Goal: Information Seeking & Learning: Learn about a topic

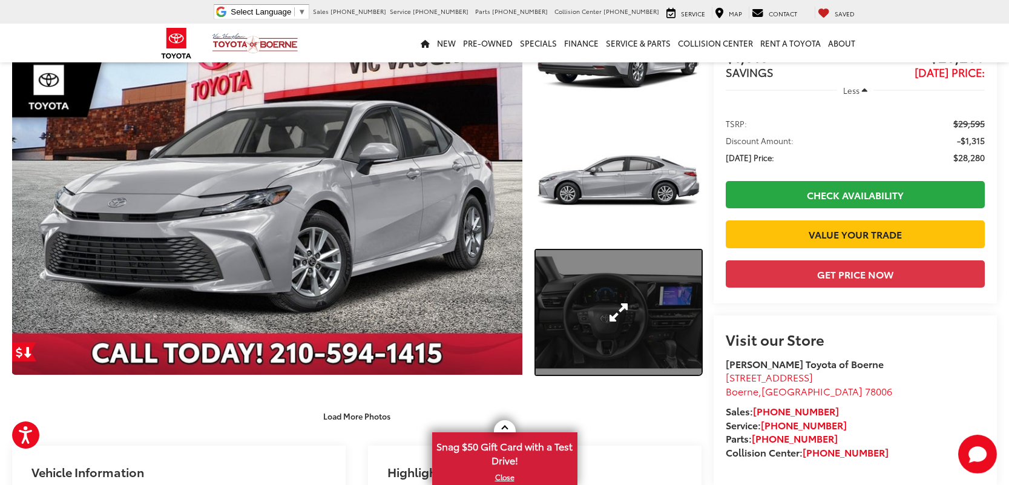
click at [606, 325] on link "Expand Photo 3" at bounding box center [619, 312] width 166 height 125
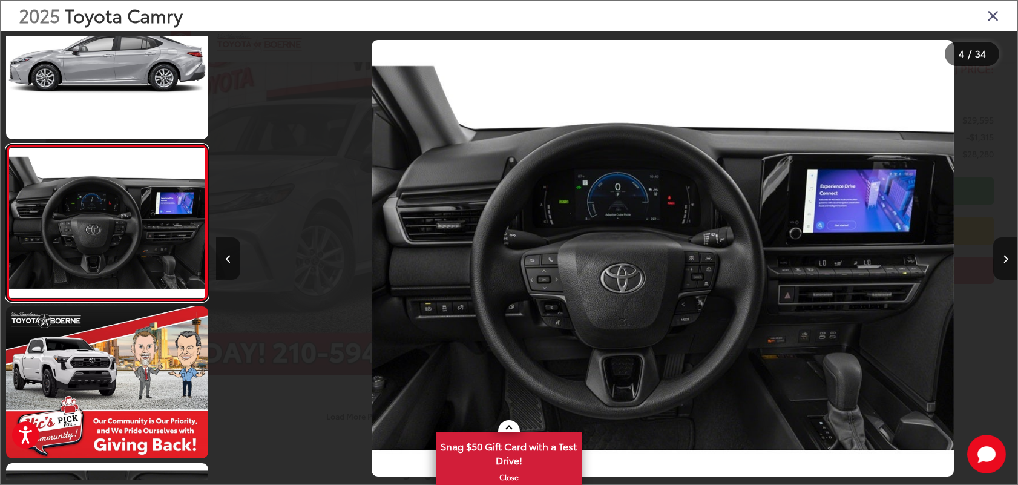
scroll to position [0, 2403]
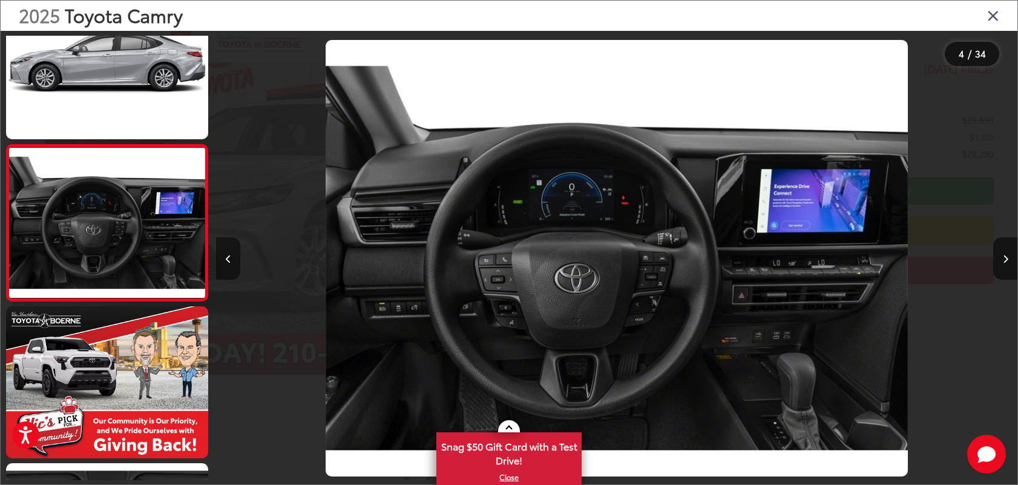
click at [229, 255] on icon "Previous image" at bounding box center [228, 259] width 5 height 8
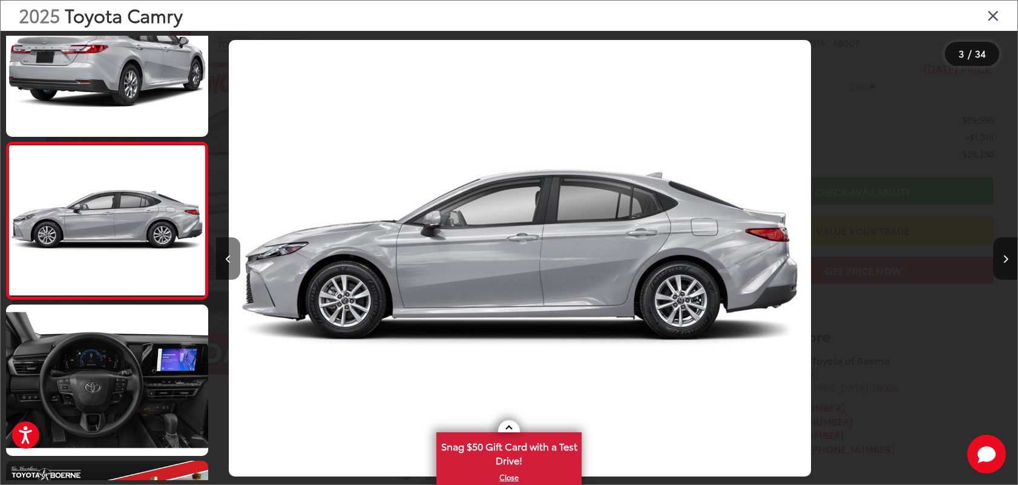
scroll to position [0, 1602]
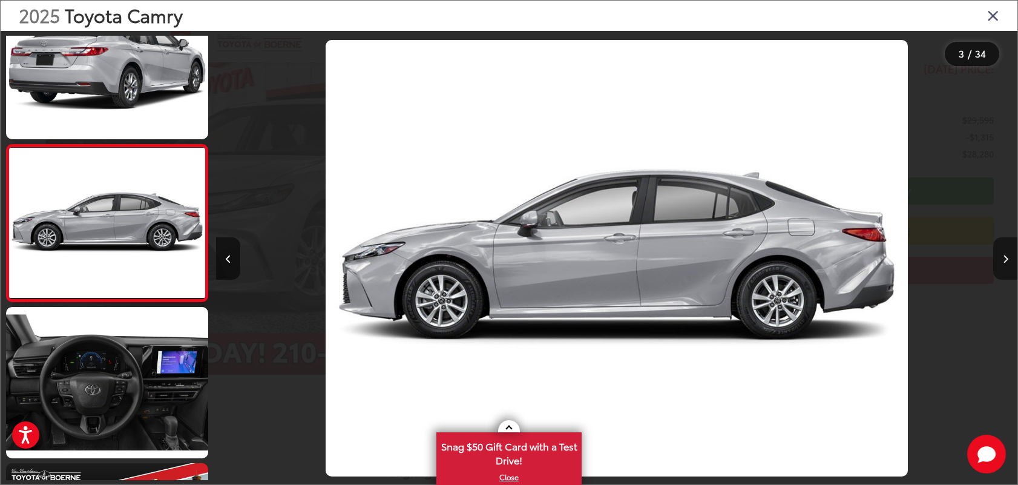
click at [1001, 264] on button "Next image" at bounding box center [1005, 258] width 24 height 42
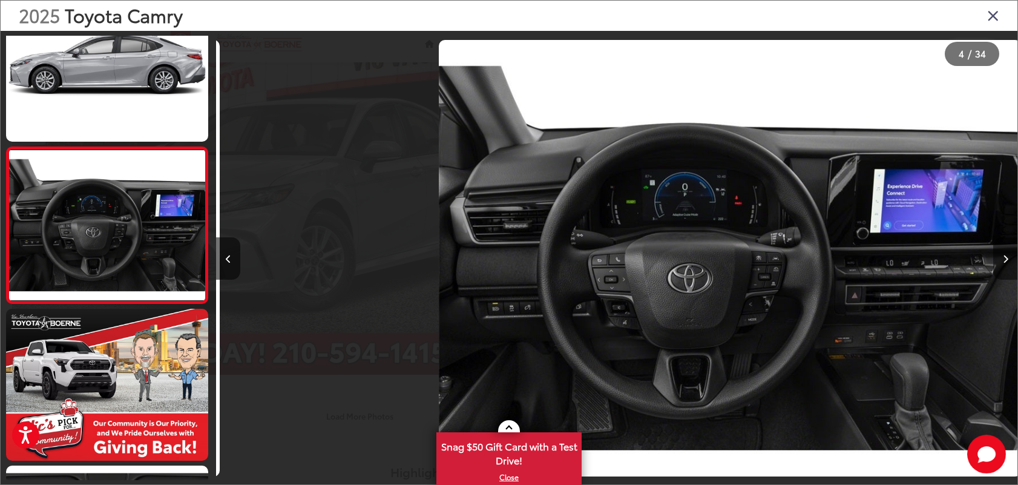
scroll to position [362, 0]
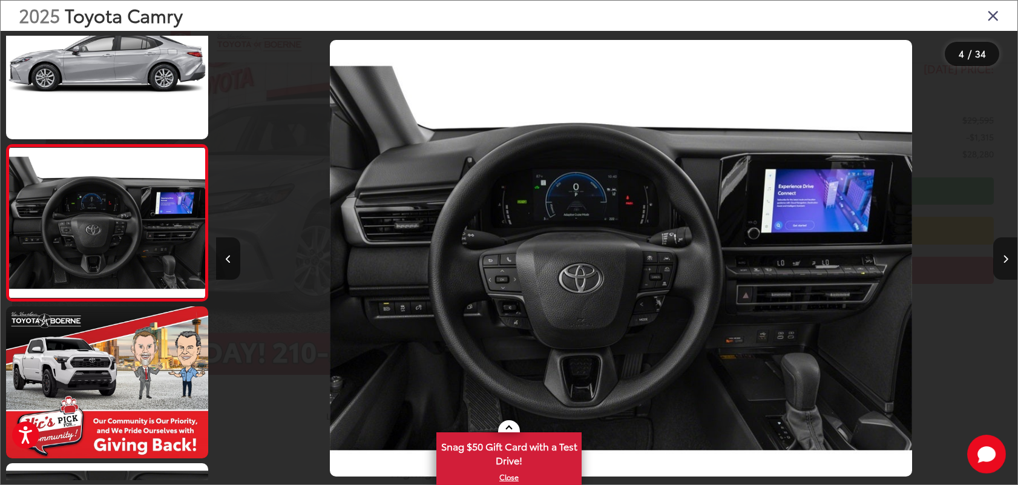
click at [1001, 264] on button "Next image" at bounding box center [1005, 258] width 24 height 42
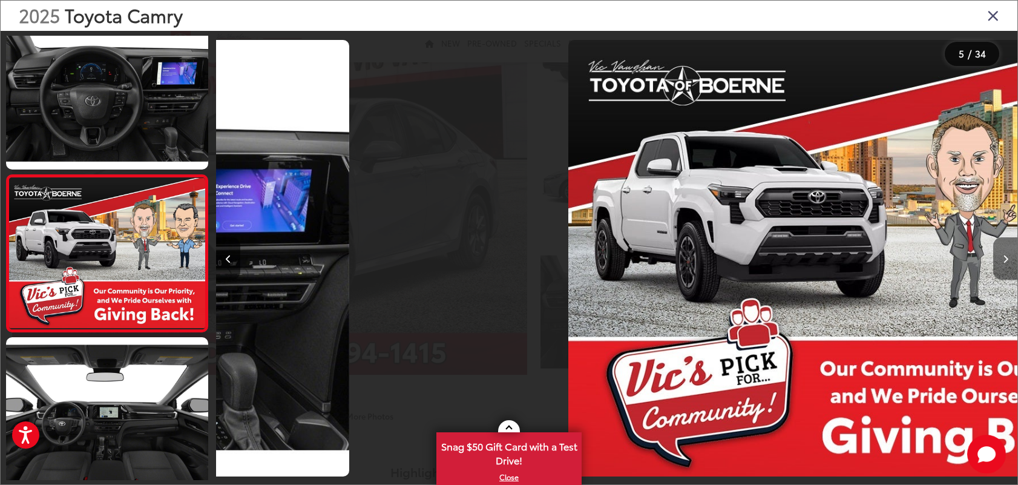
scroll to position [518, 0]
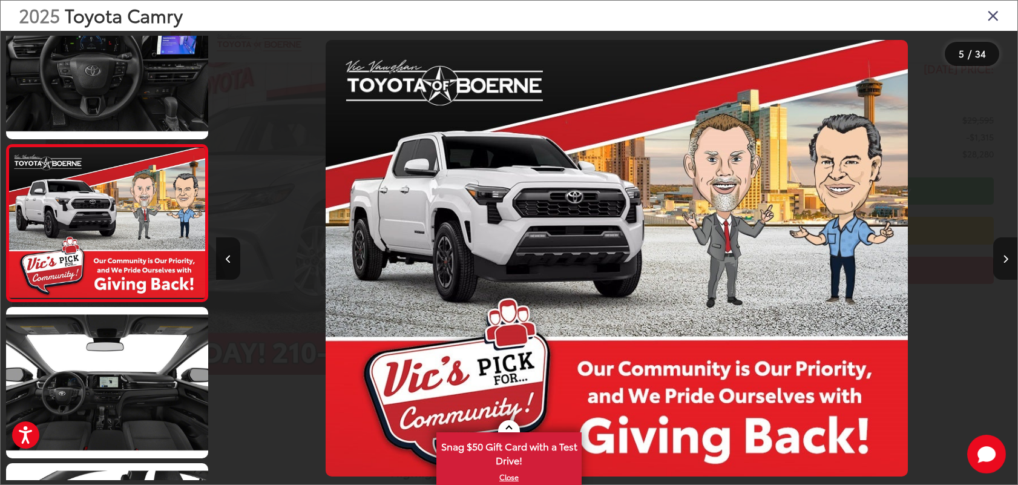
click at [1001, 264] on button "Next image" at bounding box center [1005, 258] width 24 height 42
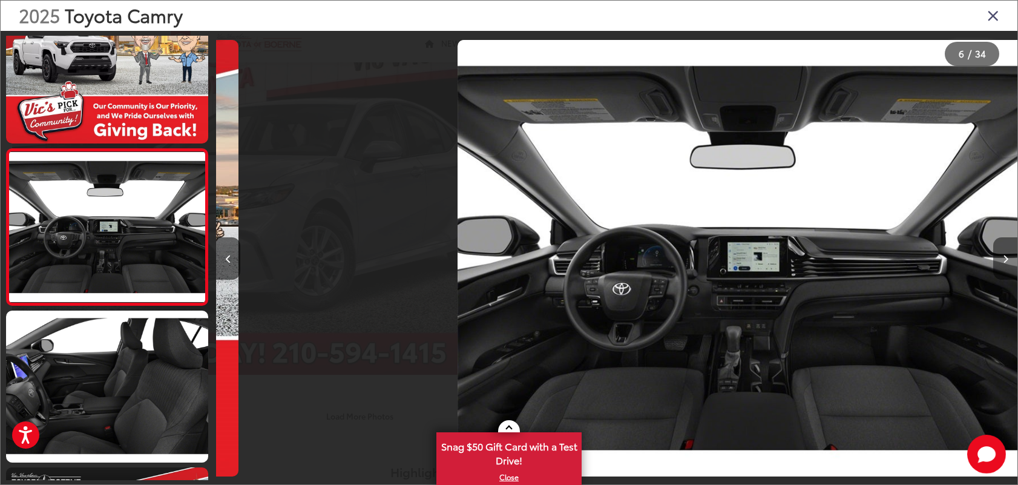
scroll to position [675, 0]
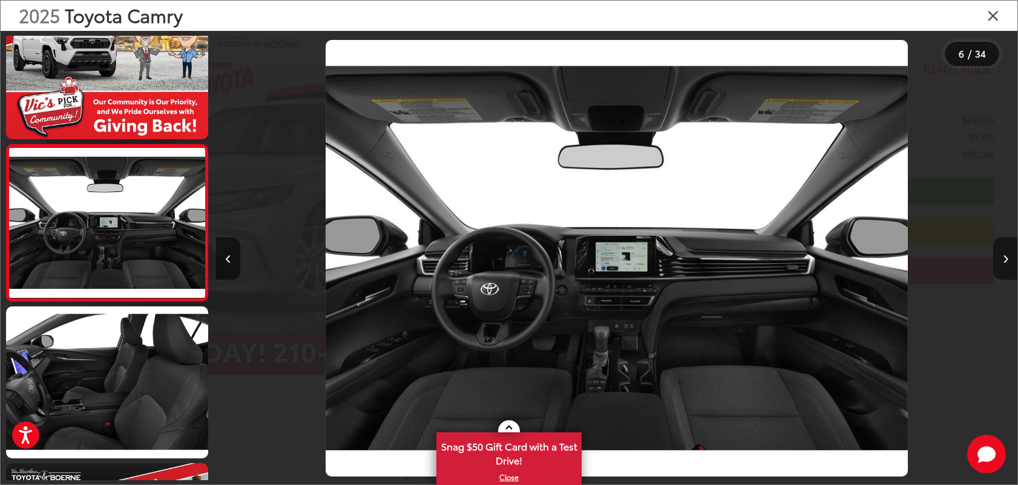
click at [1001, 264] on button "Next image" at bounding box center [1005, 258] width 24 height 42
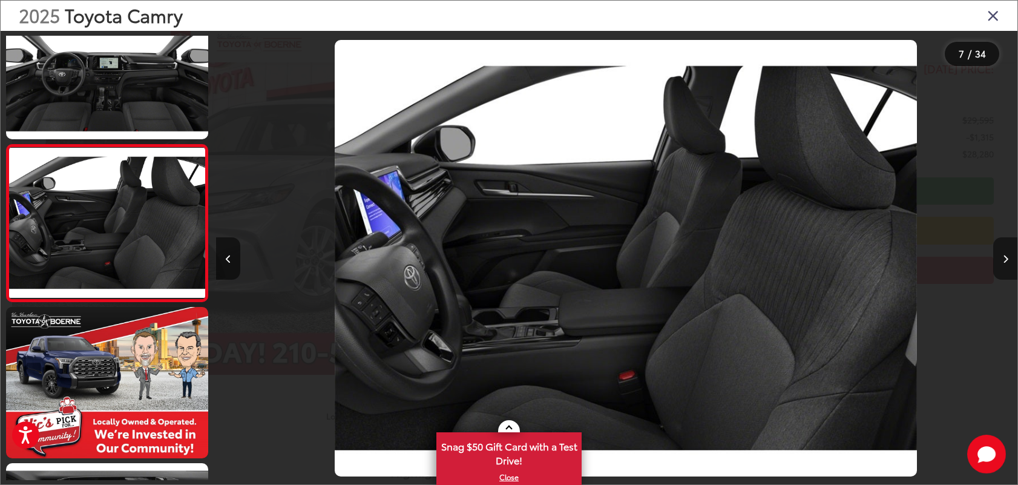
scroll to position [0, 4807]
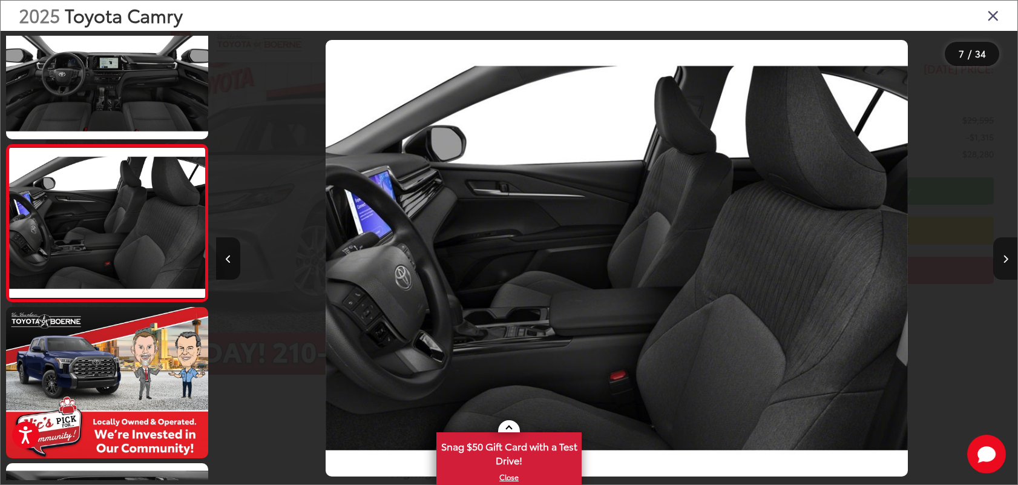
click at [1001, 264] on button "Next image" at bounding box center [1005, 258] width 24 height 42
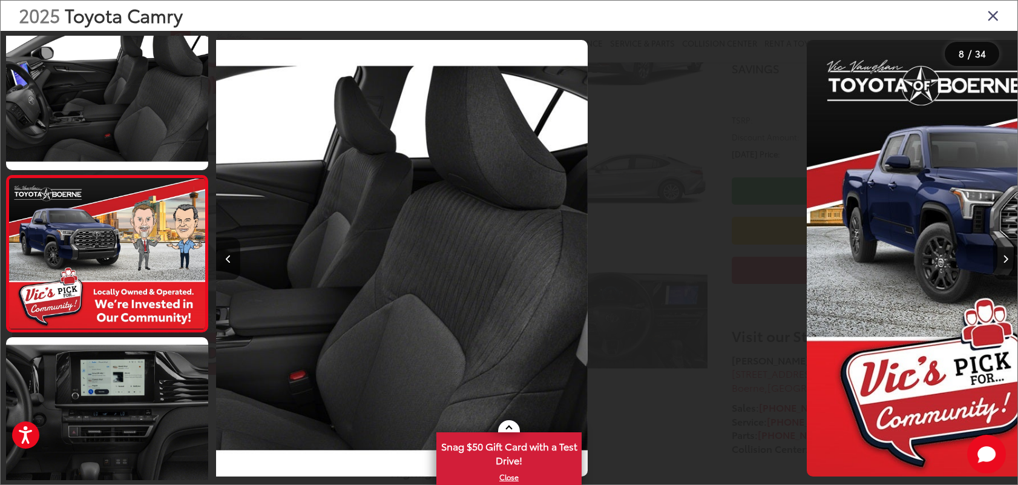
scroll to position [0, 0]
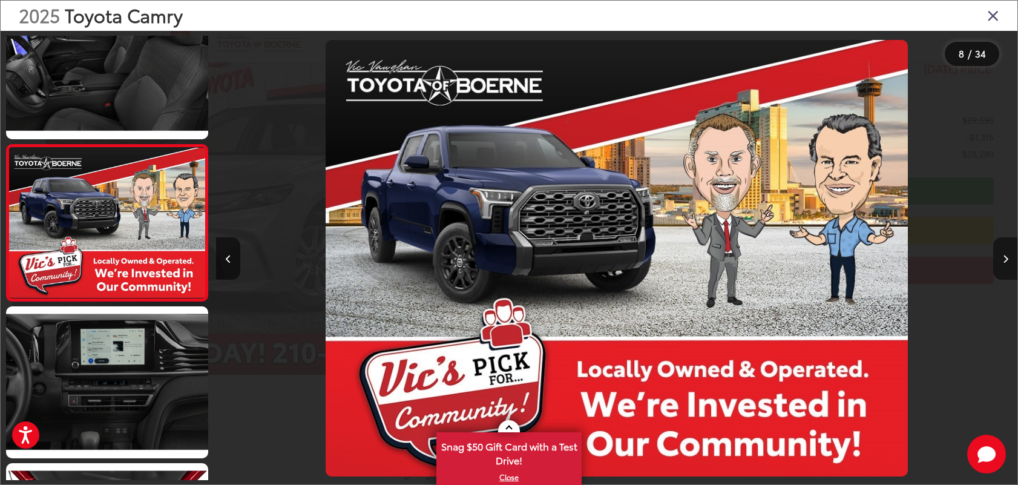
click at [1001, 264] on button "Next image" at bounding box center [1005, 258] width 24 height 42
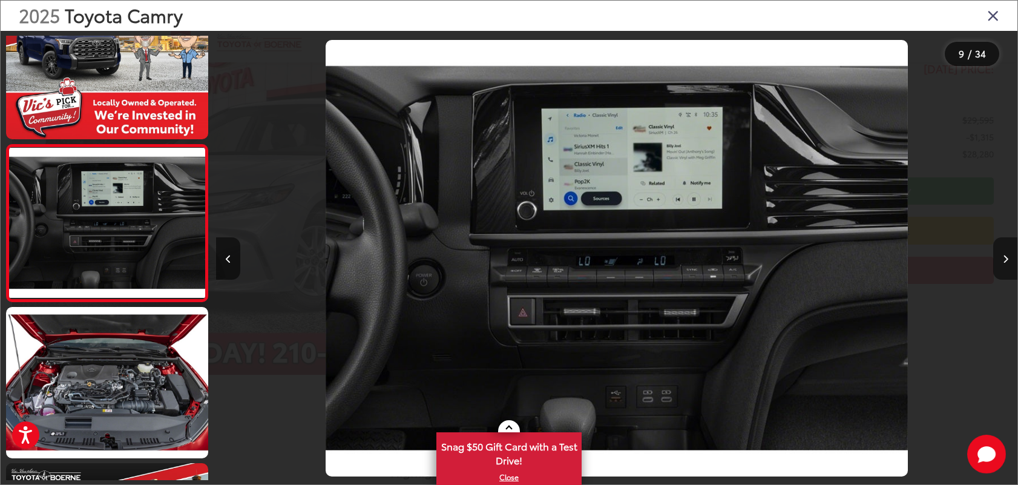
click at [1001, 264] on button "Next image" at bounding box center [1005, 258] width 24 height 42
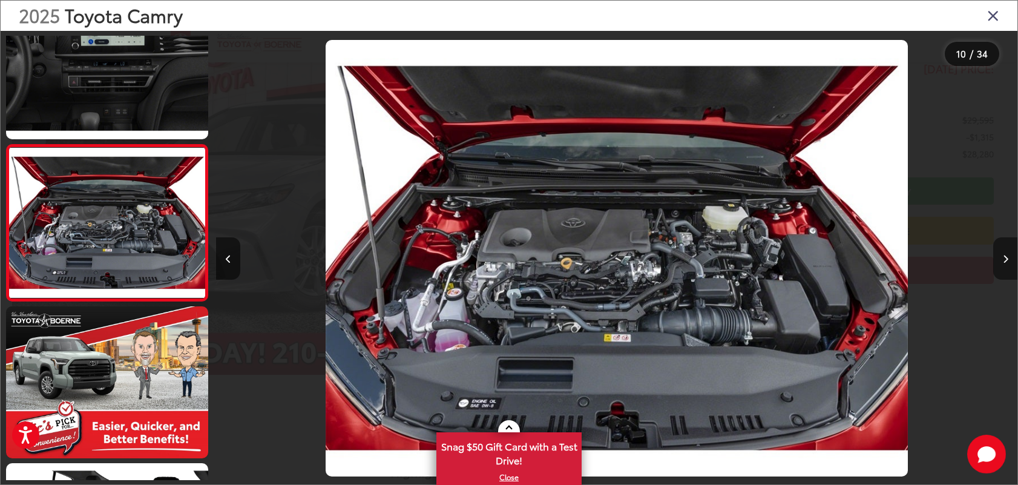
click at [1001, 264] on button "Next image" at bounding box center [1005, 258] width 24 height 42
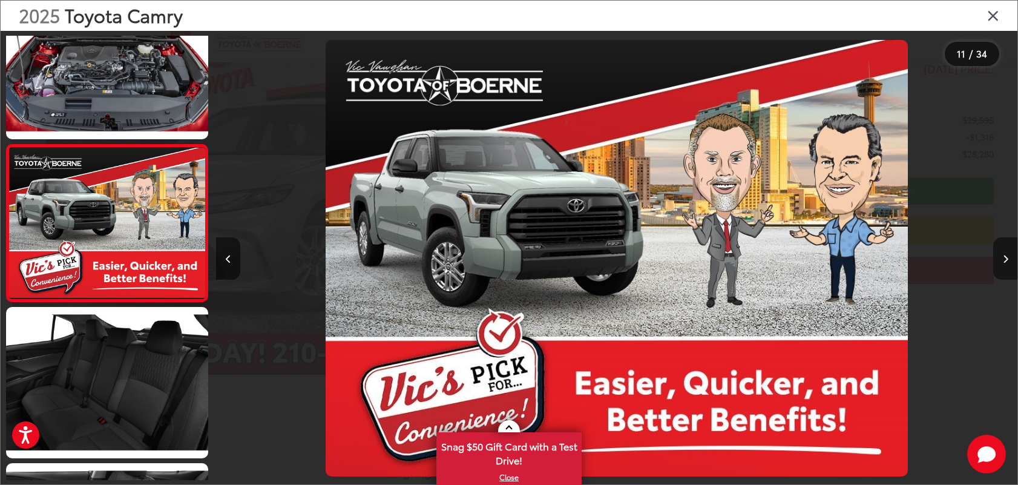
click at [1001, 264] on button "Next image" at bounding box center [1005, 258] width 24 height 42
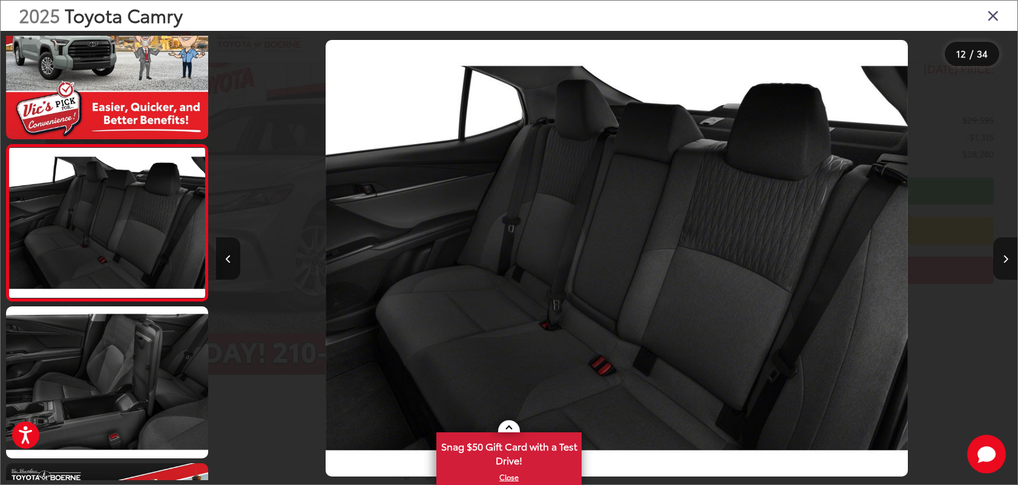
click at [1001, 264] on button "Next image" at bounding box center [1005, 258] width 24 height 42
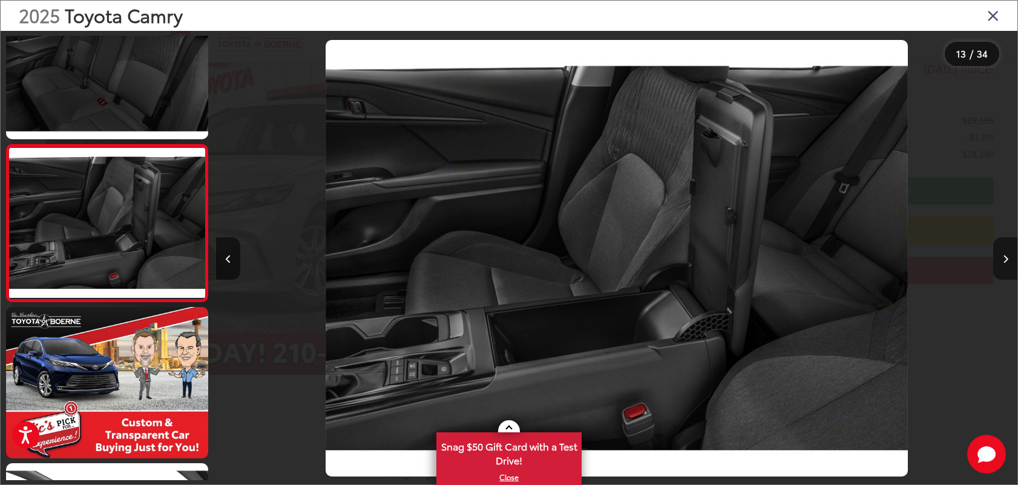
click at [1001, 264] on button "Next image" at bounding box center [1005, 258] width 24 height 42
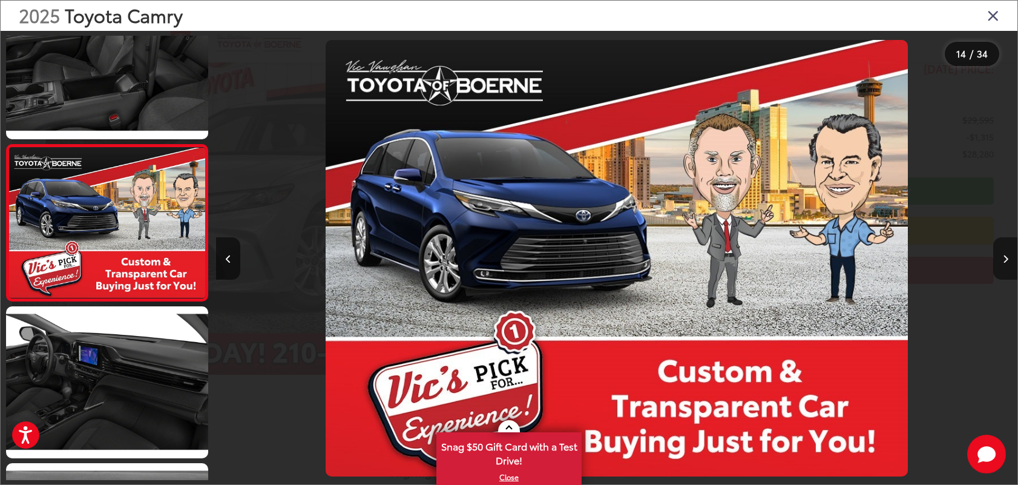
click at [1001, 264] on button "Next image" at bounding box center [1005, 258] width 24 height 42
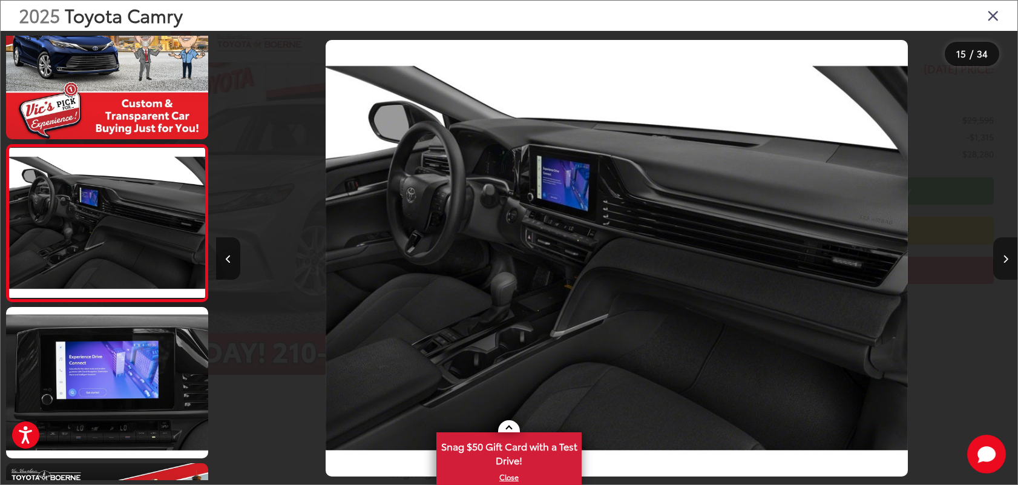
click at [1001, 264] on button "Next image" at bounding box center [1005, 258] width 24 height 42
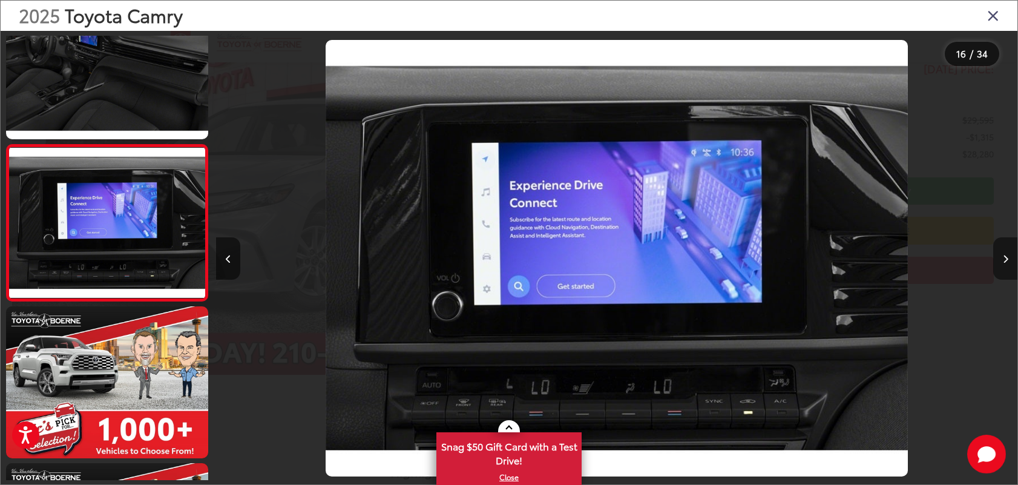
click at [1001, 264] on button "Next image" at bounding box center [1005, 258] width 24 height 42
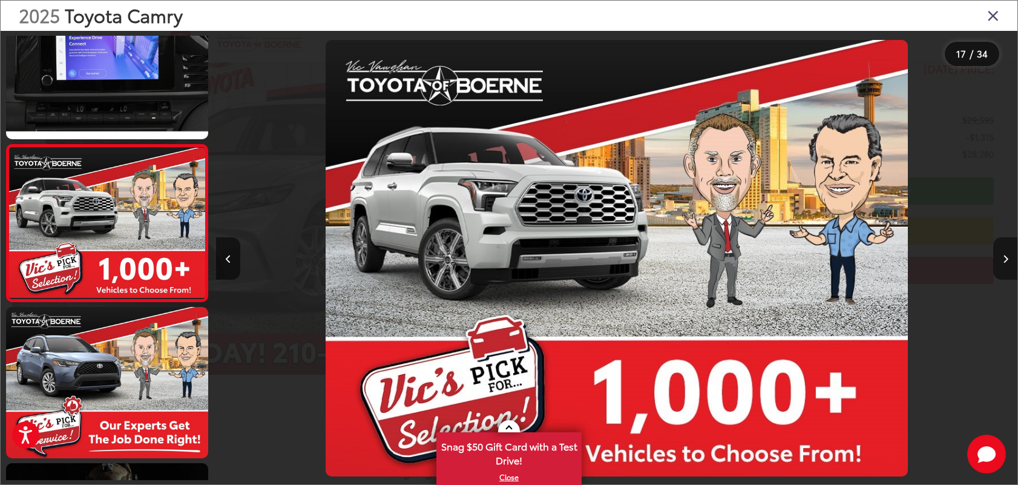
click at [1001, 264] on button "Next image" at bounding box center [1005, 258] width 24 height 42
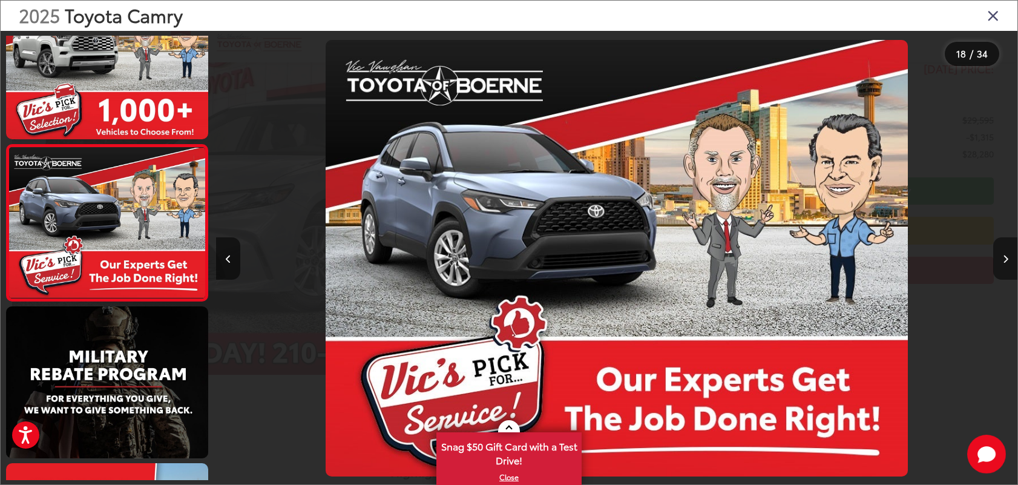
click at [1001, 264] on button "Next image" at bounding box center [1005, 258] width 24 height 42
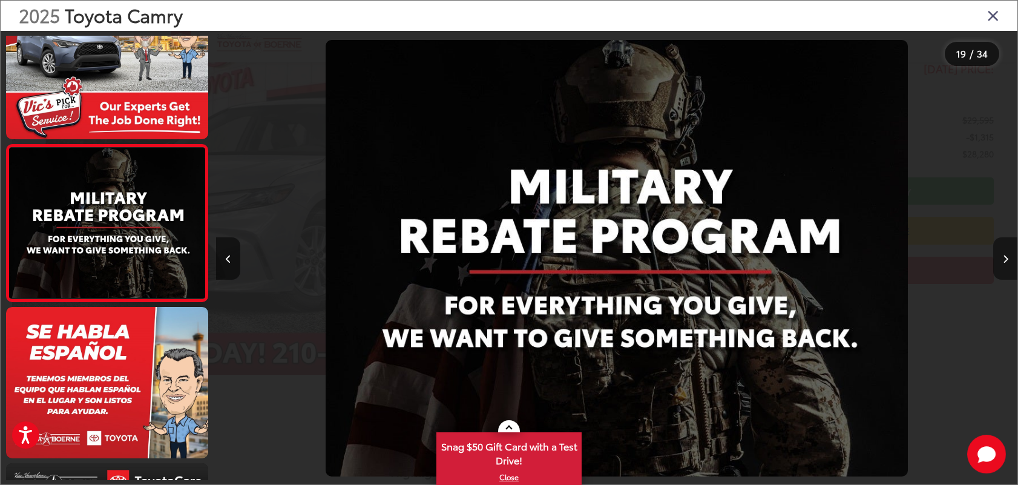
click at [1001, 264] on button "Next image" at bounding box center [1005, 258] width 24 height 42
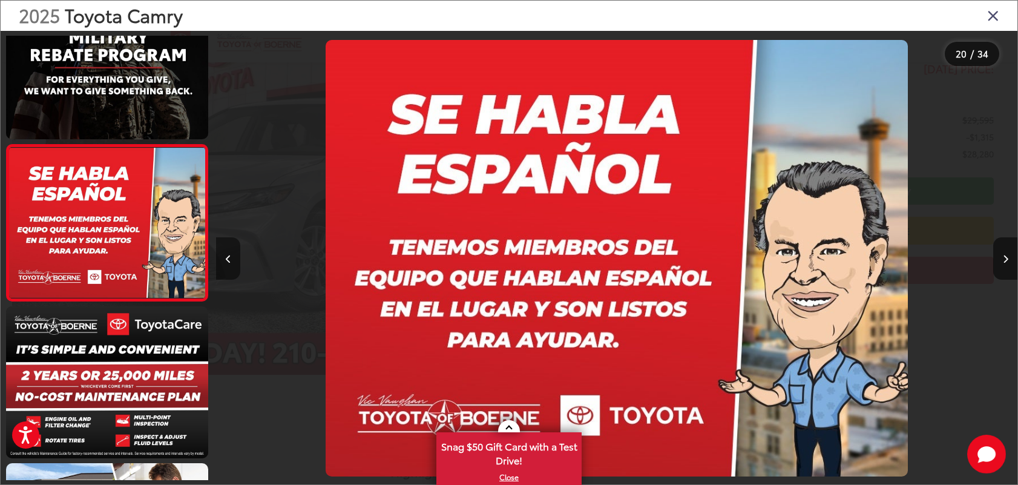
click at [223, 258] on button "Previous image" at bounding box center [228, 258] width 24 height 42
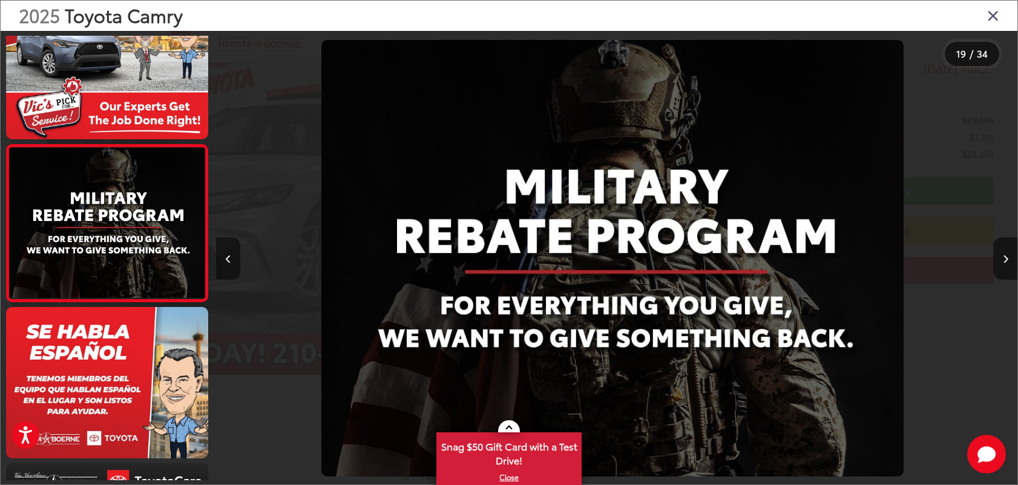
click at [223, 258] on button "Previous image" at bounding box center [228, 258] width 24 height 42
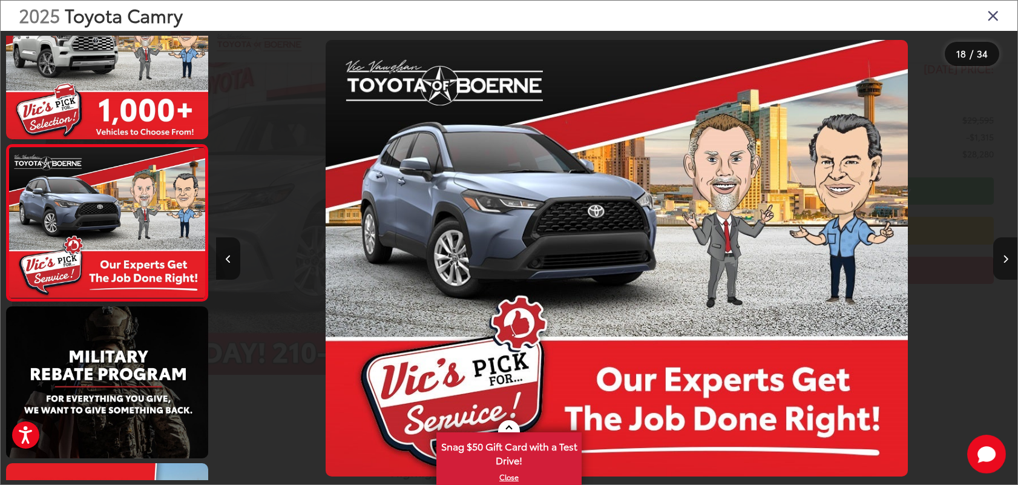
click at [1004, 258] on icon "Next image" at bounding box center [1005, 259] width 5 height 8
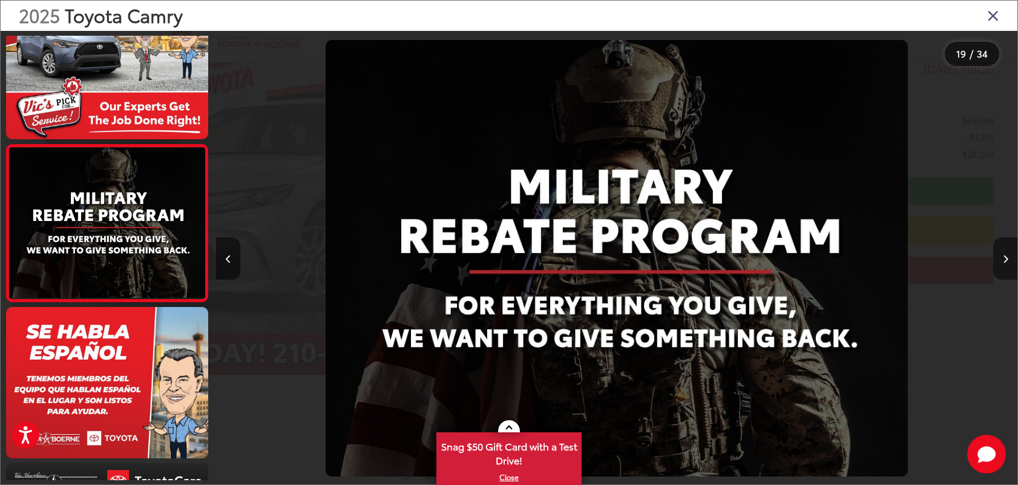
click at [1004, 258] on icon "Next image" at bounding box center [1005, 259] width 5 height 8
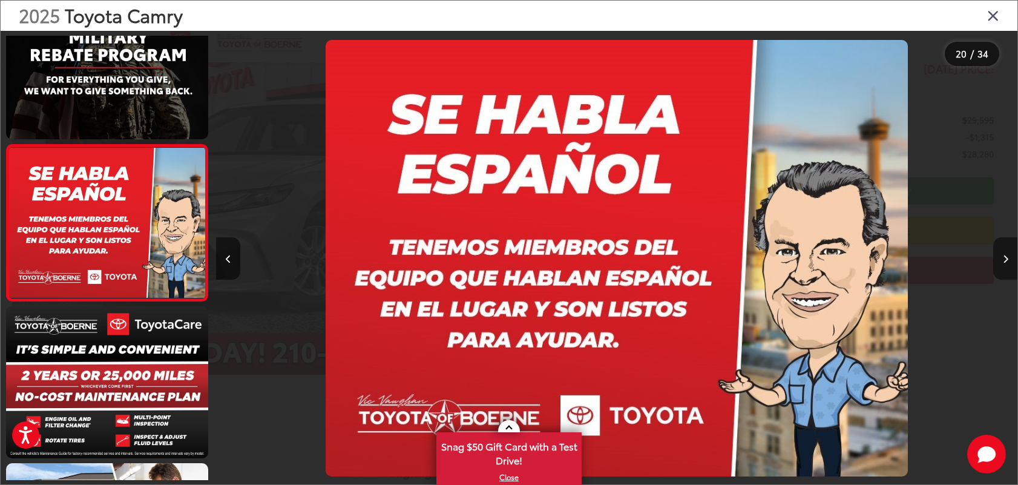
click at [1004, 258] on icon "Next image" at bounding box center [1005, 259] width 5 height 8
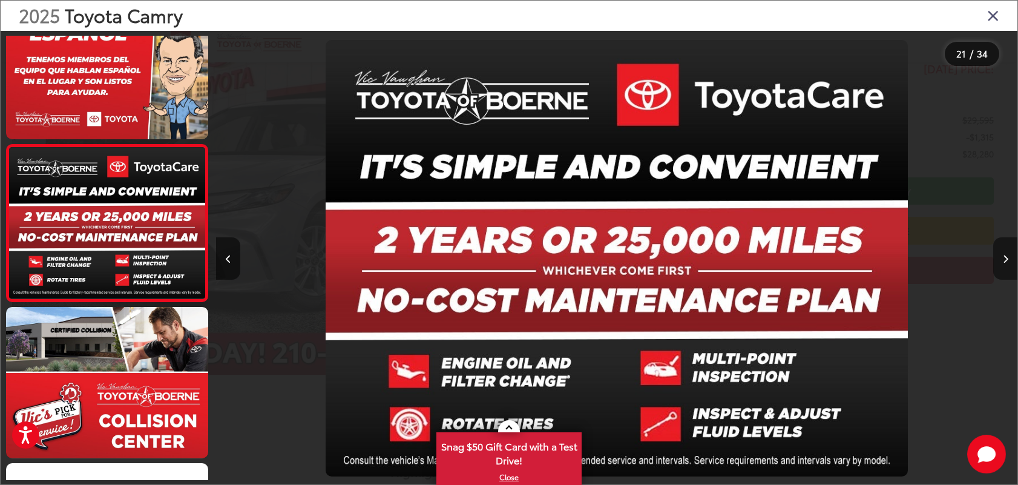
click at [1004, 258] on icon "Next image" at bounding box center [1005, 259] width 5 height 8
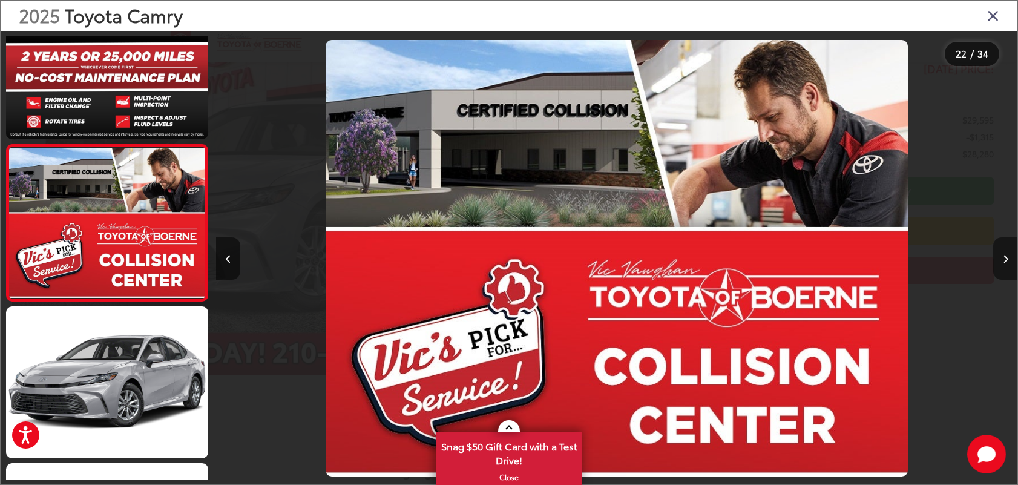
click at [1004, 258] on icon "Next image" at bounding box center [1005, 259] width 5 height 8
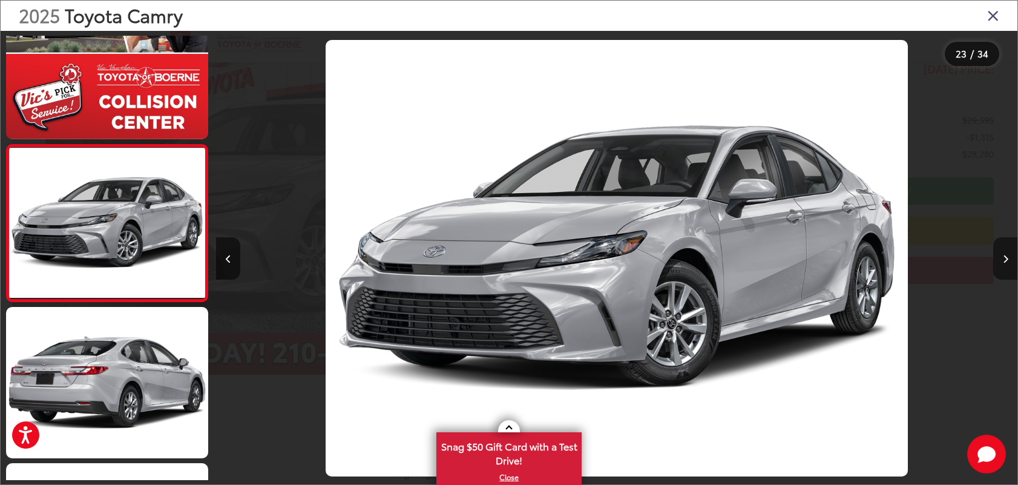
click at [1004, 258] on icon "Next image" at bounding box center [1005, 259] width 5 height 8
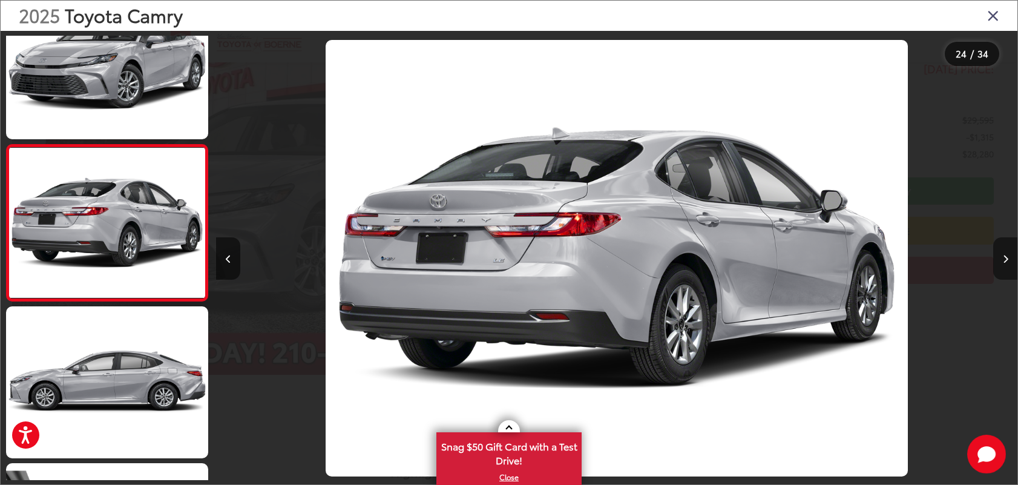
click at [1004, 258] on icon "Next image" at bounding box center [1005, 259] width 5 height 8
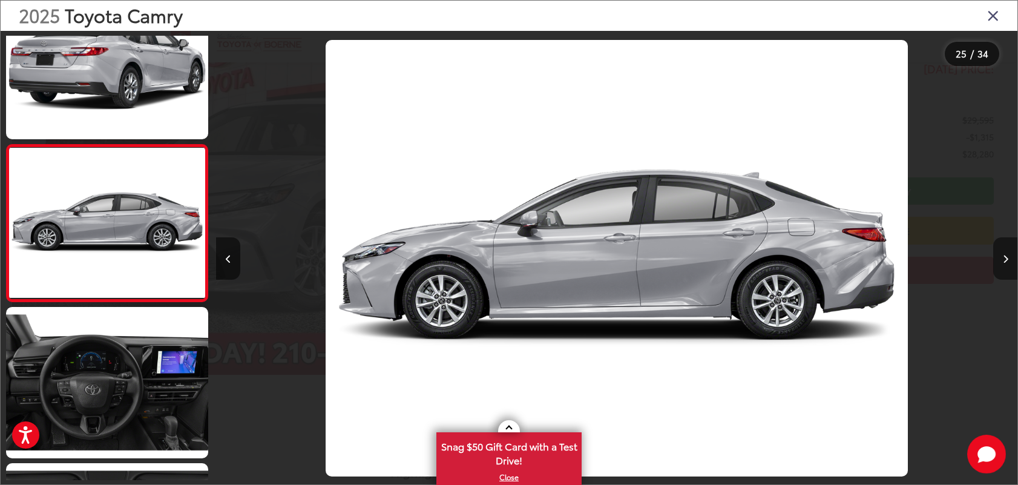
click at [1004, 258] on icon "Next image" at bounding box center [1005, 259] width 5 height 8
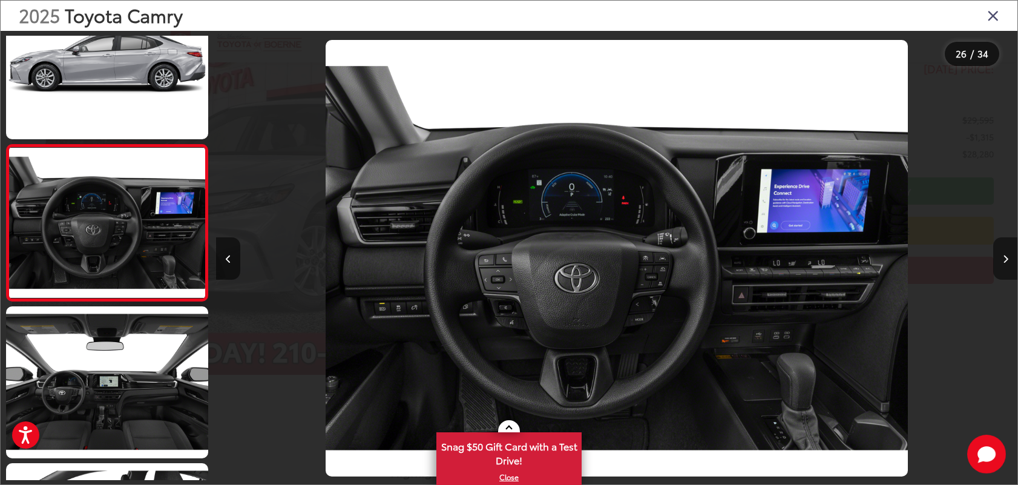
click at [1004, 258] on icon "Next image" at bounding box center [1005, 259] width 5 height 8
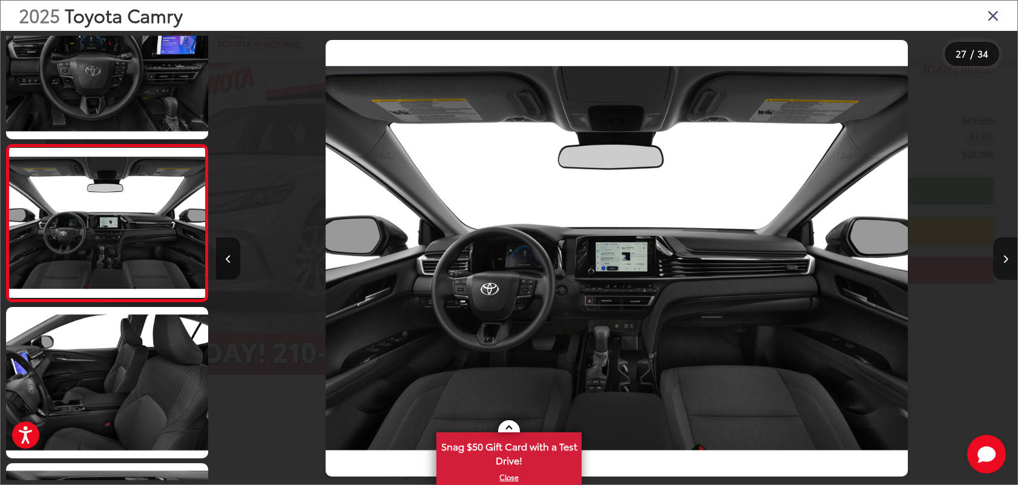
click at [1004, 258] on icon "Next image" at bounding box center [1005, 259] width 5 height 8
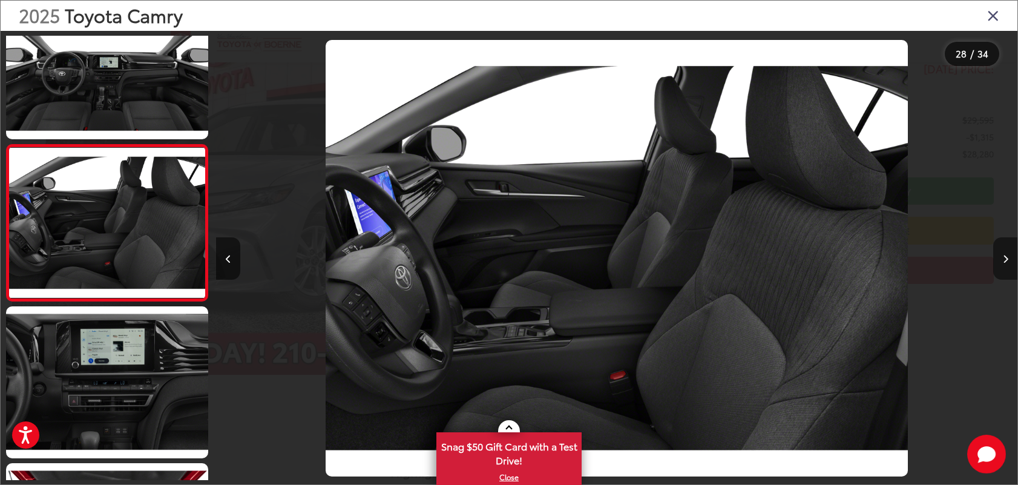
click at [1004, 258] on icon "Next image" at bounding box center [1005, 259] width 5 height 8
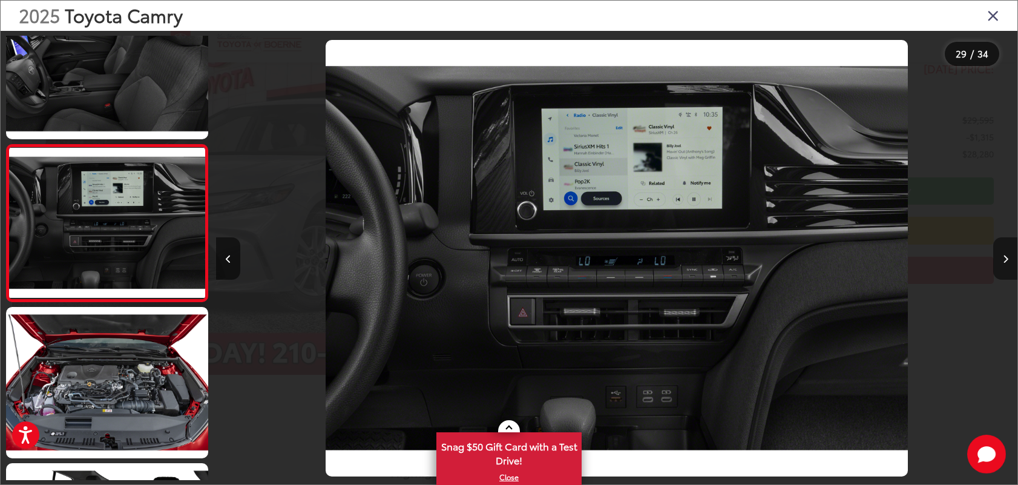
click at [1004, 258] on icon "Next image" at bounding box center [1005, 259] width 5 height 8
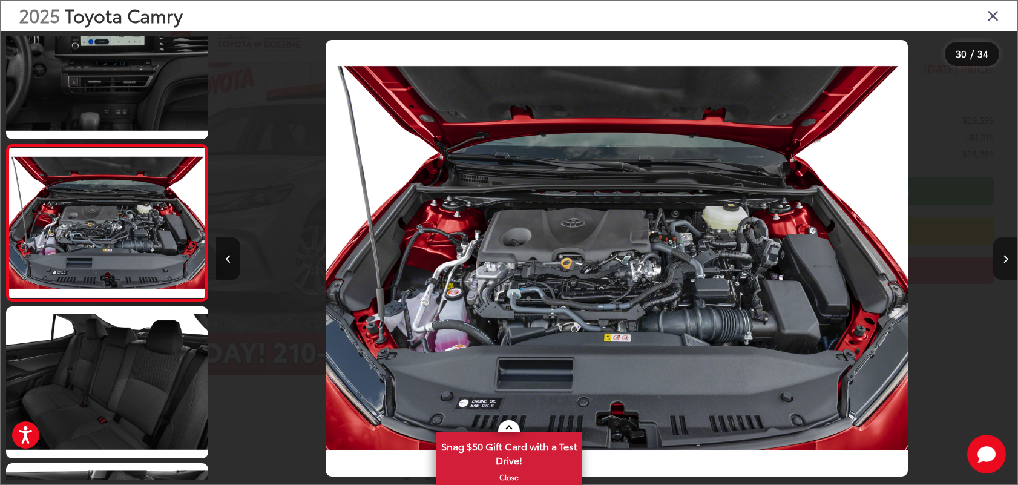
click at [1004, 258] on icon "Next image" at bounding box center [1005, 259] width 5 height 8
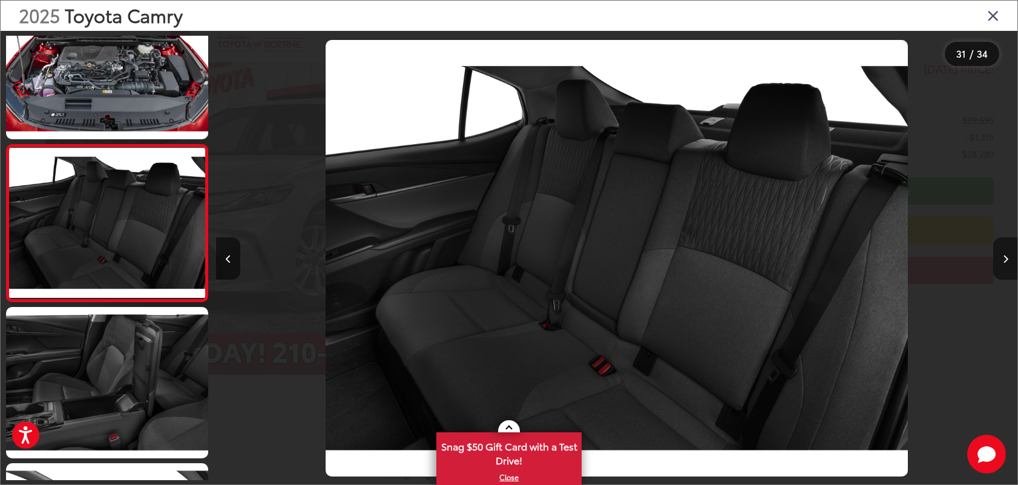
click at [1008, 263] on button "Next image" at bounding box center [1005, 258] width 24 height 42
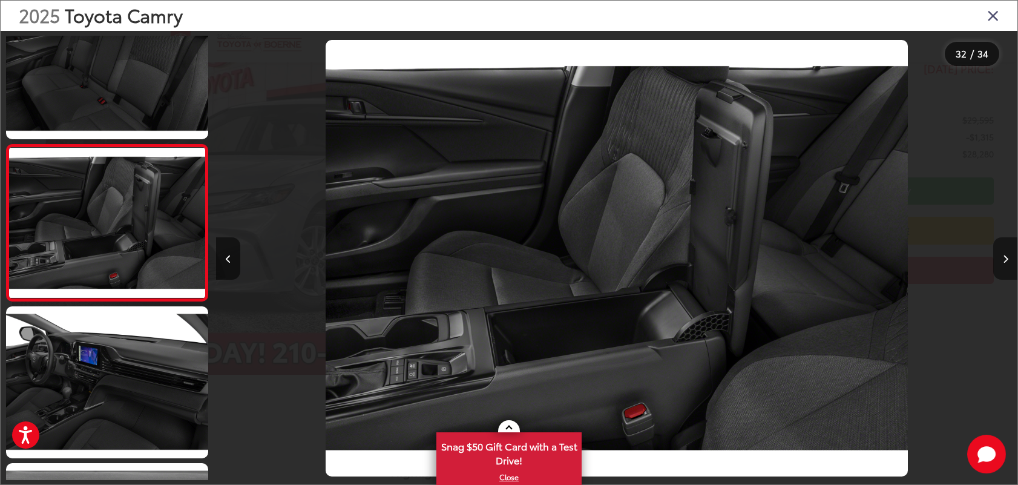
click at [1008, 263] on button "Next image" at bounding box center [1005, 258] width 24 height 42
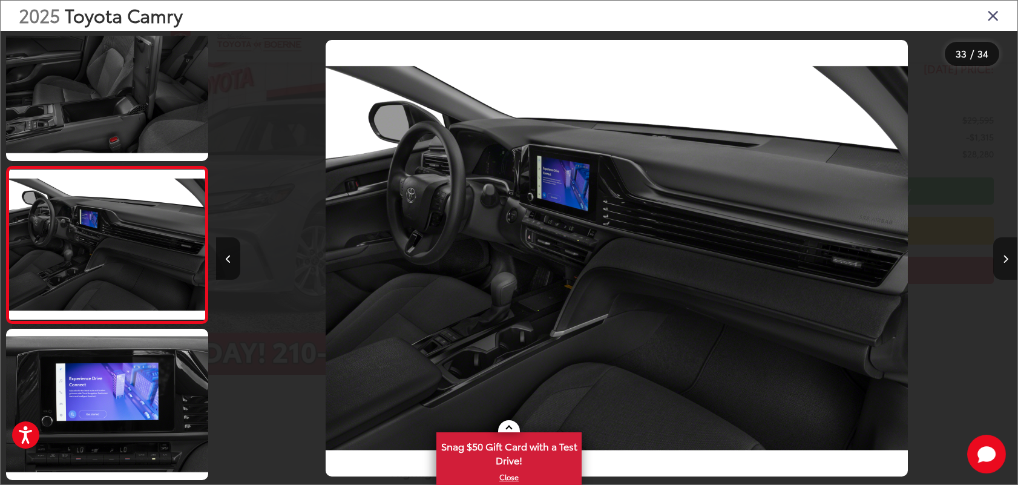
click at [1008, 263] on button "Next image" at bounding box center [1005, 258] width 24 height 42
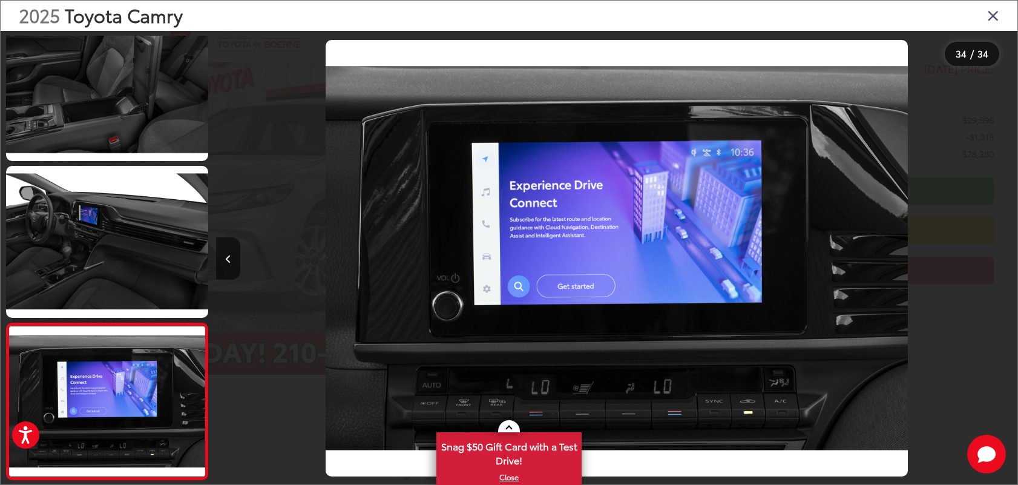
click at [1008, 263] on div at bounding box center [917, 258] width 200 height 454
click at [987, 13] on icon "Close gallery" at bounding box center [993, 15] width 12 height 16
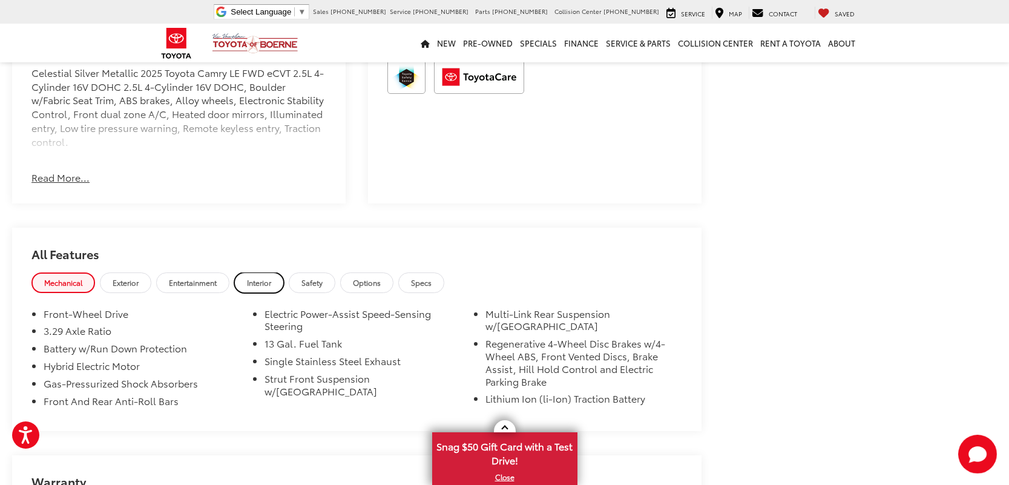
click at [261, 277] on span "Interior" at bounding box center [259, 282] width 24 height 10
